Goal: Task Accomplishment & Management: Use online tool/utility

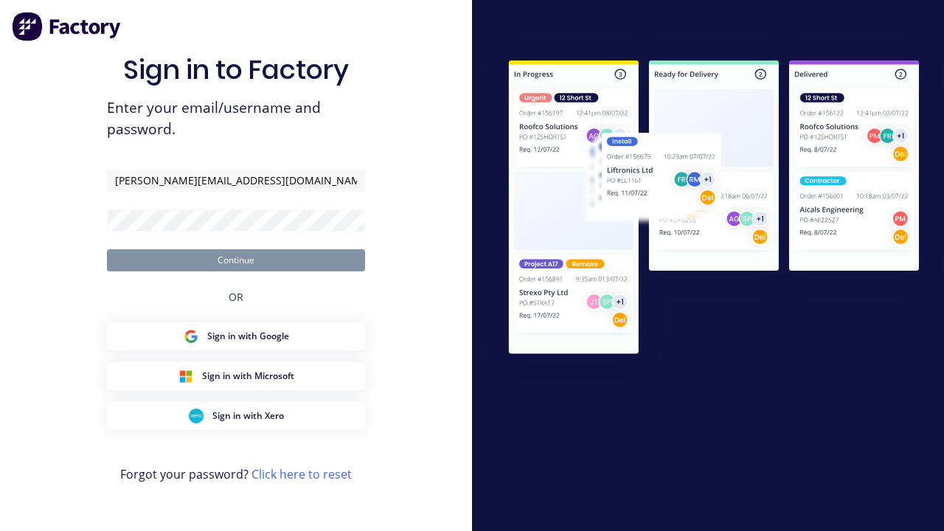
type input "[PERSON_NAME][EMAIL_ADDRESS][DOMAIN_NAME]"
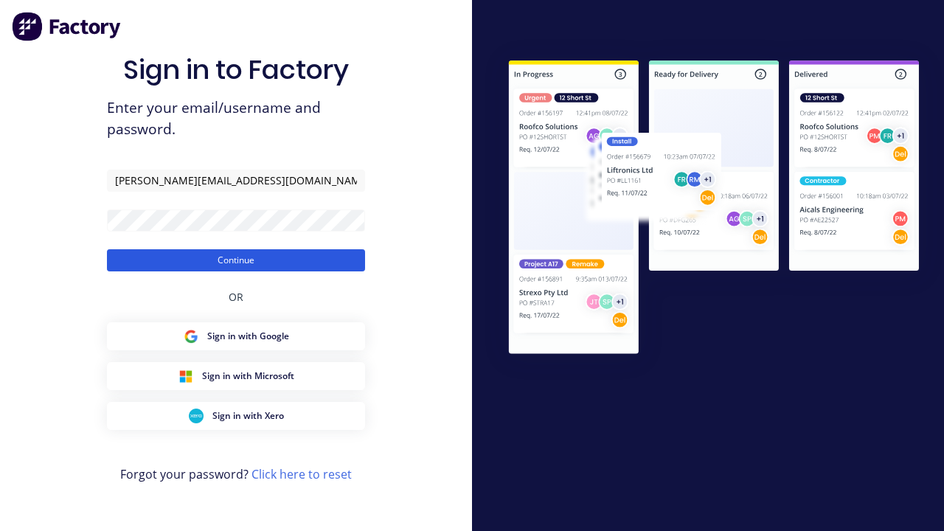
click at [236, 260] on button "Continue" at bounding box center [236, 260] width 258 height 22
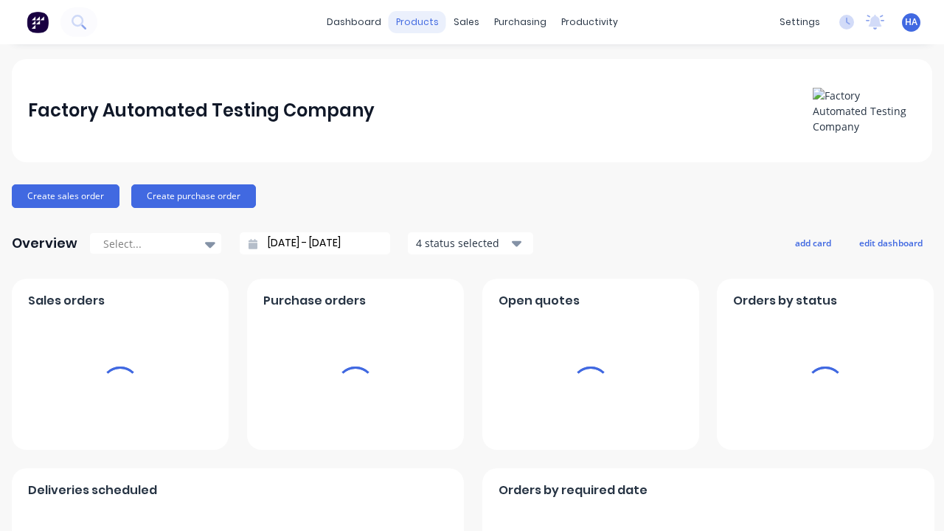
click at [419, 22] on div "products" at bounding box center [418, 22] width 58 height 22
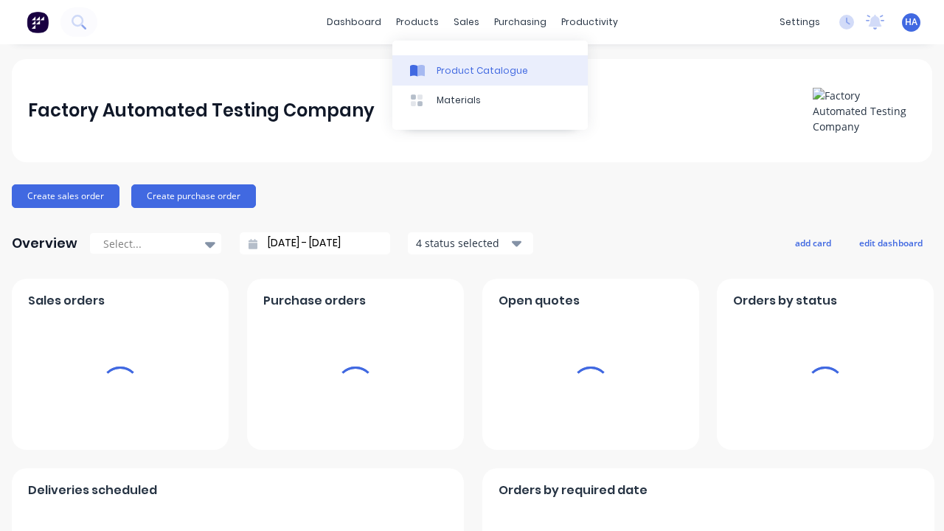
click at [490, 70] on div "Product Catalogue" at bounding box center [481, 70] width 91 height 13
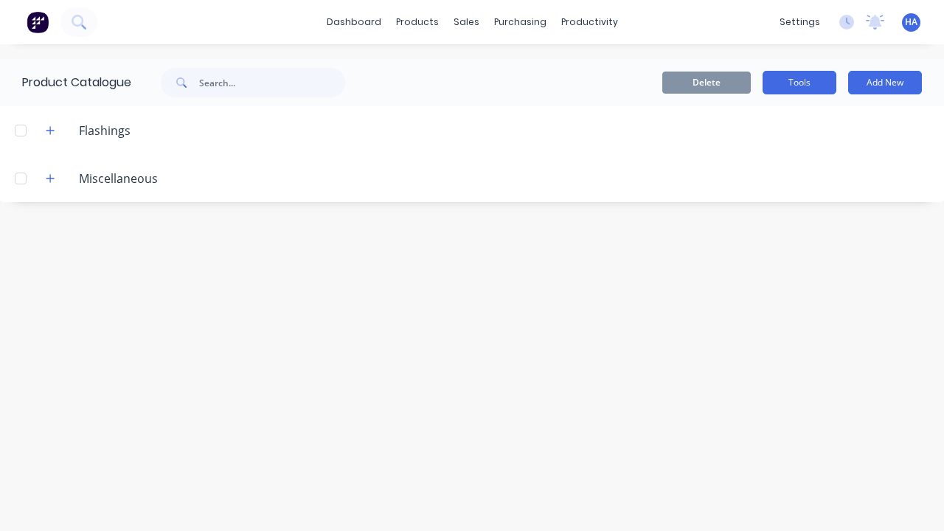
click at [799, 83] on button "Tools" at bounding box center [799, 83] width 74 height 24
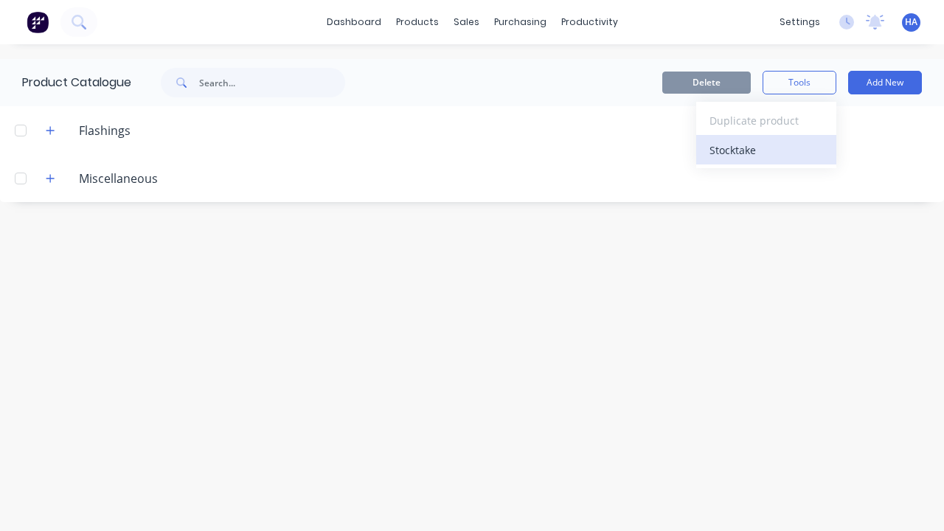
click at [766, 150] on div "Stocktake" at bounding box center [766, 149] width 114 height 21
